Goal: Transaction & Acquisition: Purchase product/service

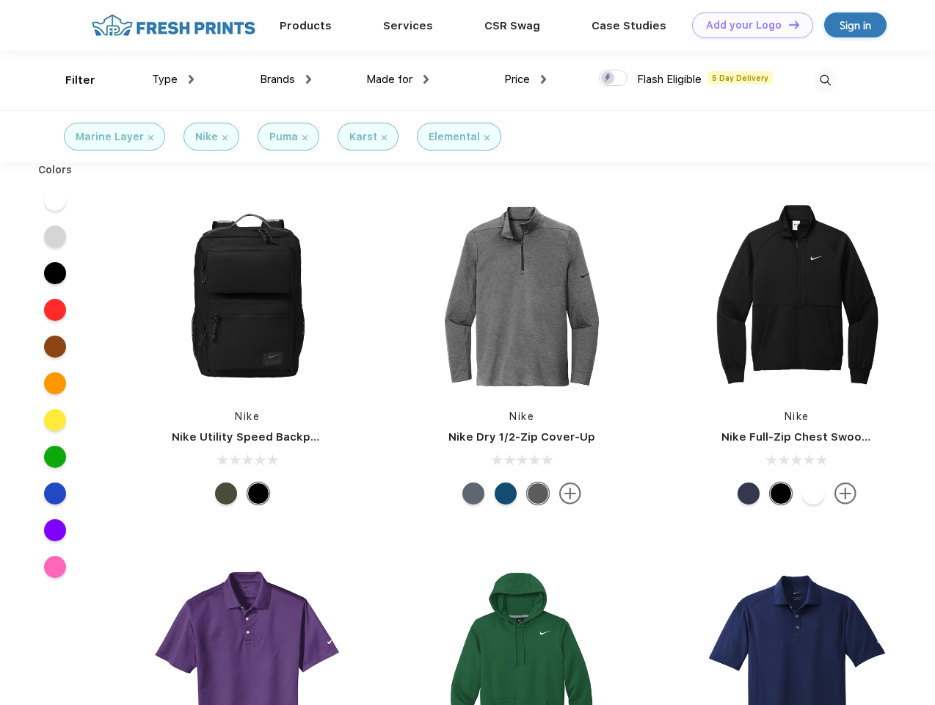
scroll to position [1, 0]
click at [747, 25] on link "Add your Logo Design Tool" at bounding box center [752, 25] width 121 height 26
click at [0, 0] on div "Design Tool" at bounding box center [0, 0] width 0 height 0
click at [788, 24] on link "Add your Logo Design Tool" at bounding box center [752, 25] width 121 height 26
click at [70, 80] on div "Filter" at bounding box center [80, 80] width 30 height 17
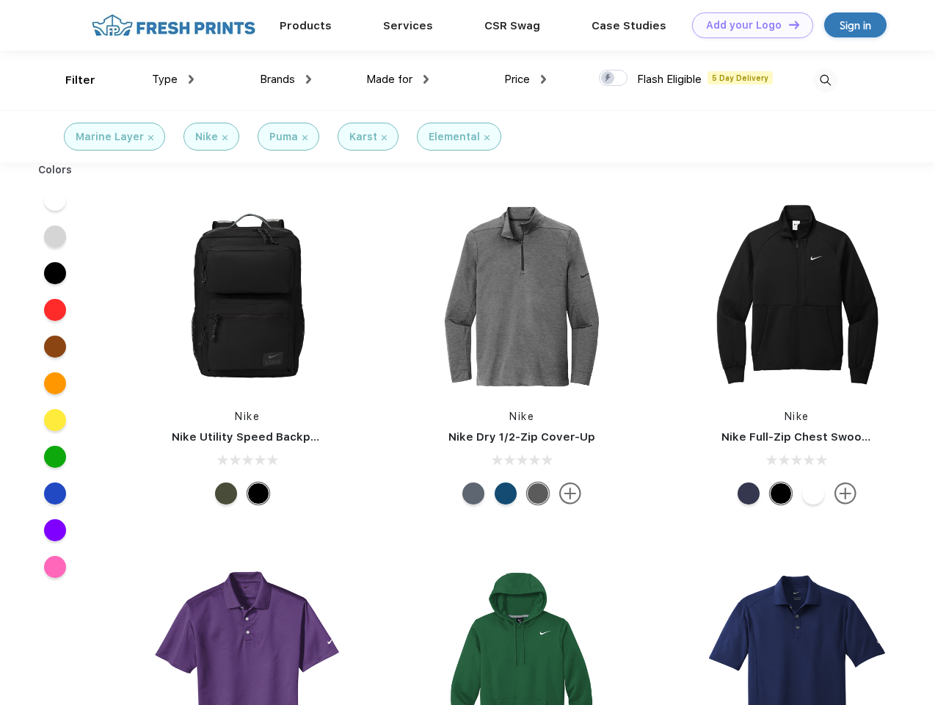
click at [173, 79] on span "Type" at bounding box center [165, 79] width 26 height 13
click at [286, 79] on span "Brands" at bounding box center [277, 79] width 35 height 13
click at [398, 79] on span "Made for" at bounding box center [389, 79] width 46 height 13
click at [526, 79] on span "Price" at bounding box center [517, 79] width 26 height 13
click at [614, 79] on div at bounding box center [613, 78] width 29 height 16
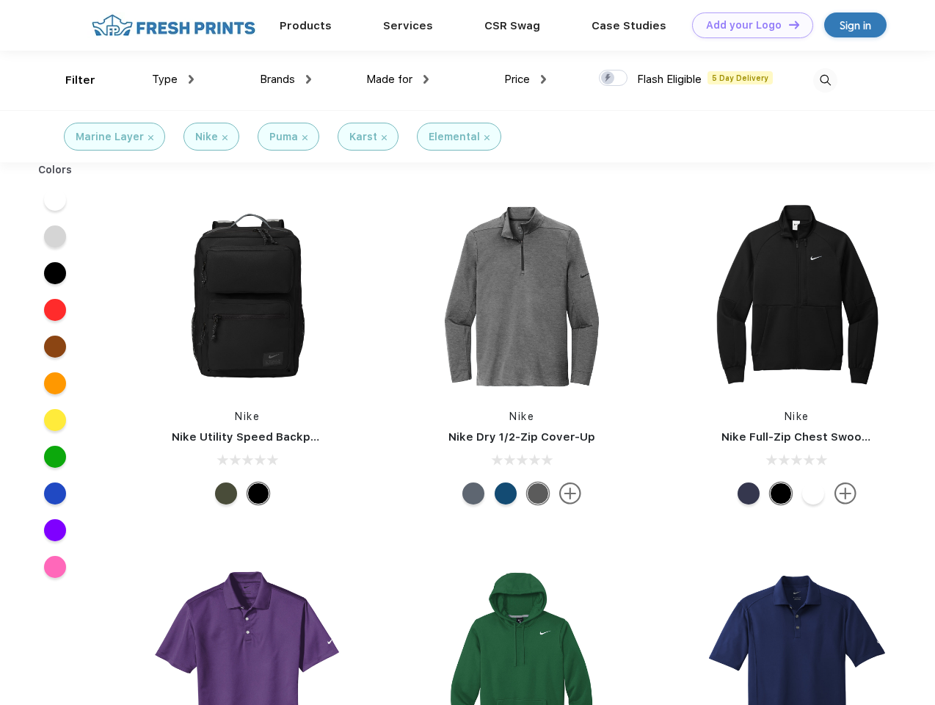
click at [609, 79] on input "checkbox" at bounding box center [604, 74] width 10 height 10
click at [825, 80] on img at bounding box center [825, 80] width 24 height 24
